Goal: Information Seeking & Learning: Learn about a topic

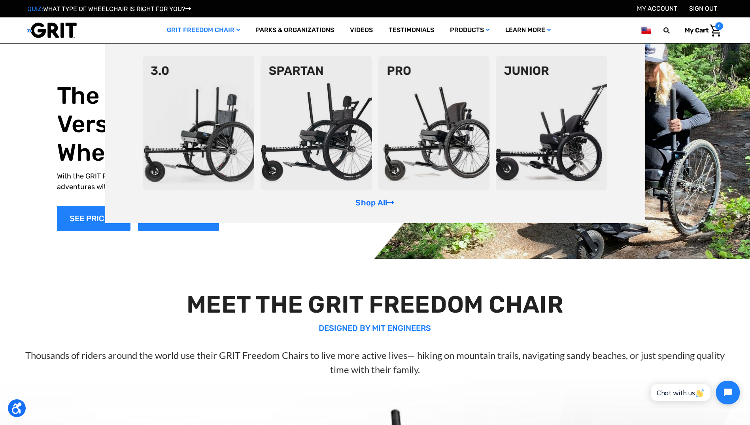
click at [184, 98] on img at bounding box center [198, 123] width 111 height 134
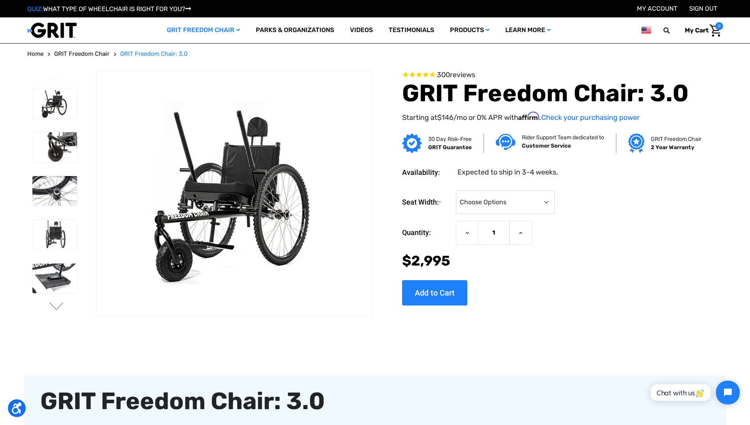
click at [97, 53] on span "GRIT Freedom Chair" at bounding box center [81, 53] width 55 height 7
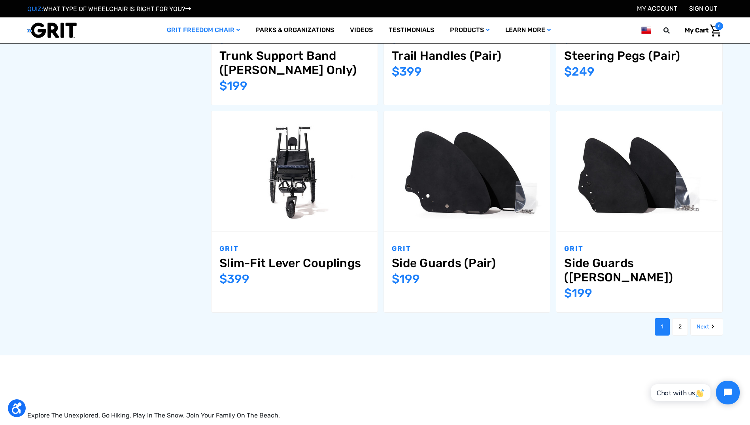
scroll to position [1028, 0]
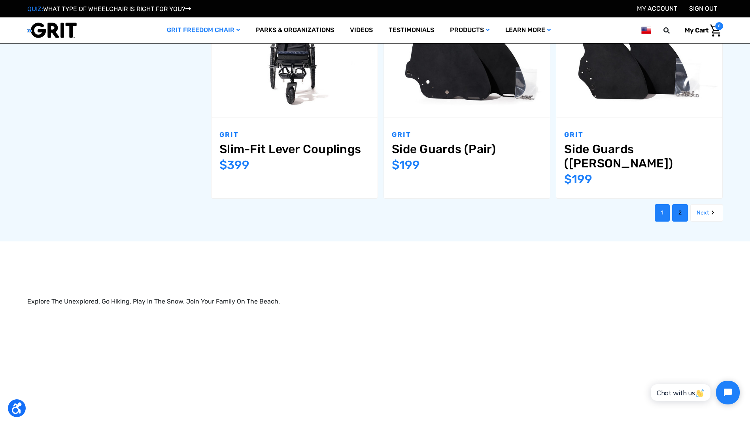
click at [677, 204] on link "2" at bounding box center [680, 212] width 16 height 17
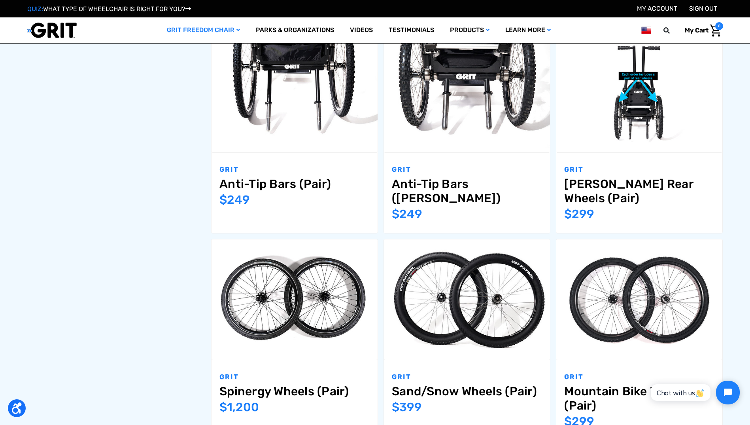
scroll to position [672, 0]
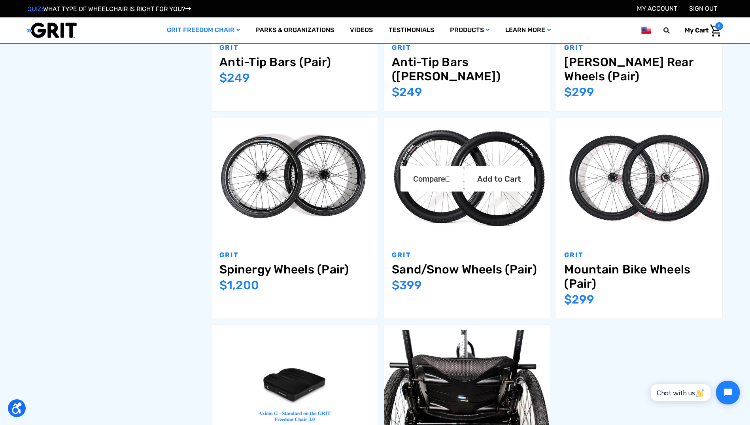
click at [435, 141] on img "Sand/Snow Wheels (Pair),$399.00\a" at bounding box center [467, 177] width 166 height 111
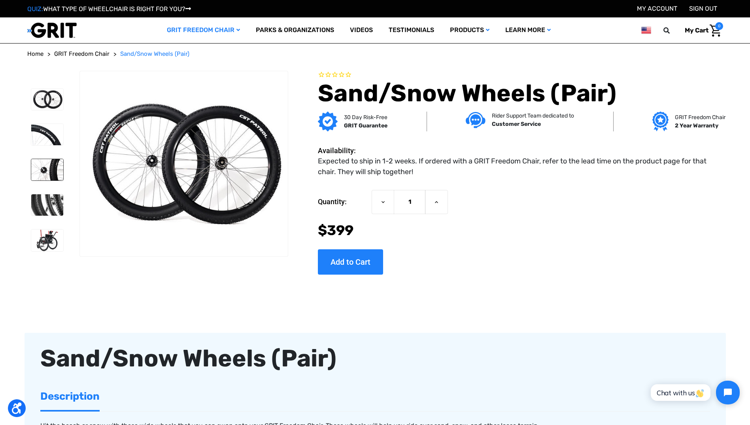
click at [53, 171] on img at bounding box center [47, 169] width 32 height 21
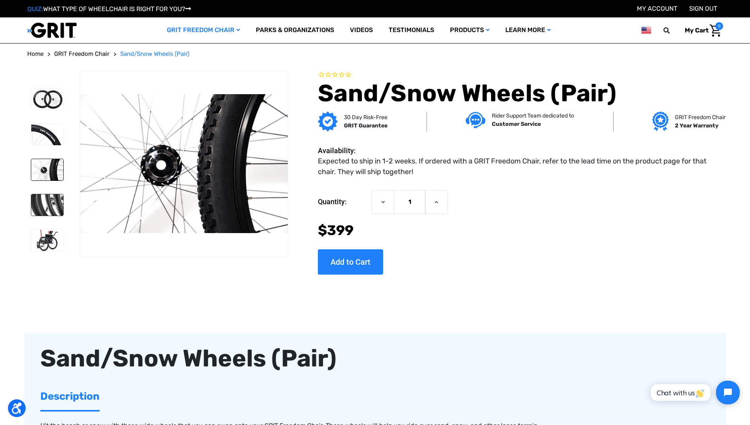
click at [49, 203] on img at bounding box center [47, 204] width 32 height 21
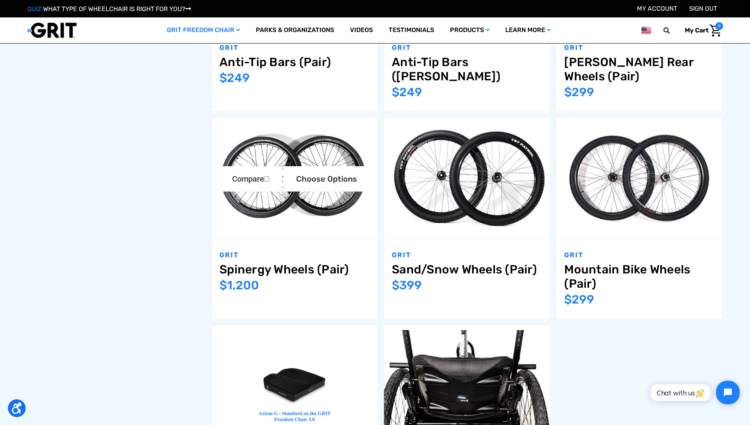
click at [266, 207] on img "Spinergy Wheels (Pair),$1,200.00\a" at bounding box center [294, 177] width 166 height 111
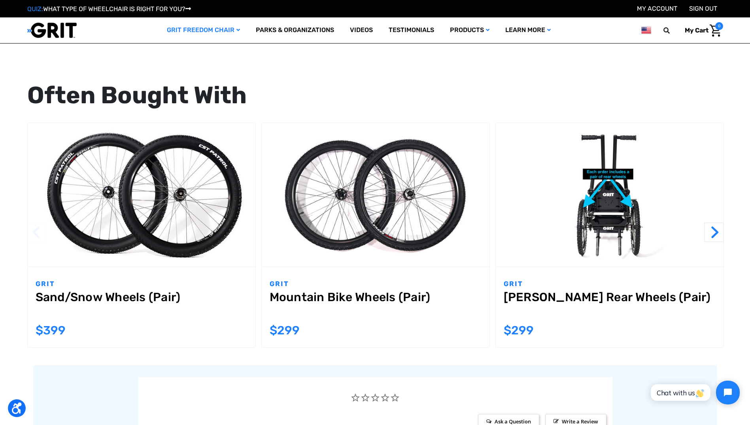
scroll to position [593, 0]
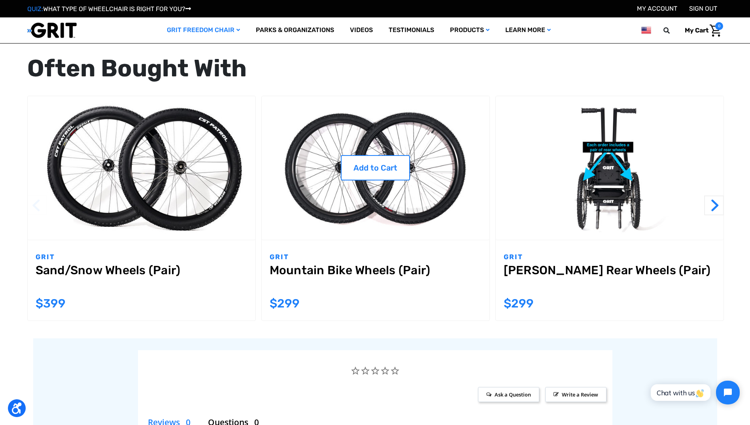
click at [336, 201] on img "Mountain Bike Wheels (Pair),$299.00\a" at bounding box center [376, 167] width 228 height 143
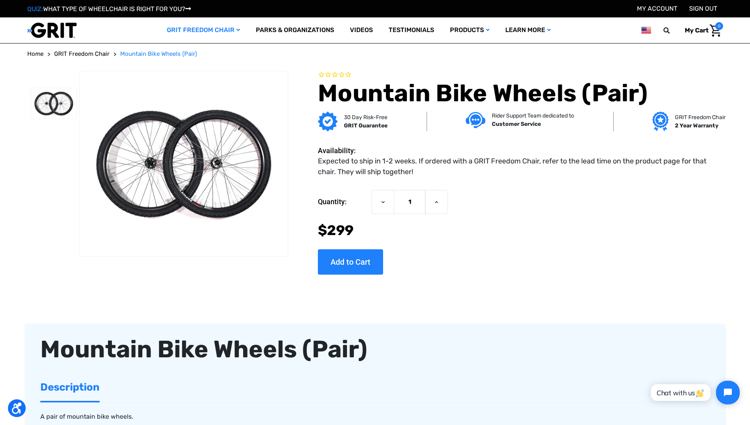
click at [89, 52] on span "GRIT Freedom Chair" at bounding box center [81, 53] width 55 height 7
